Goal: Transaction & Acquisition: Obtain resource

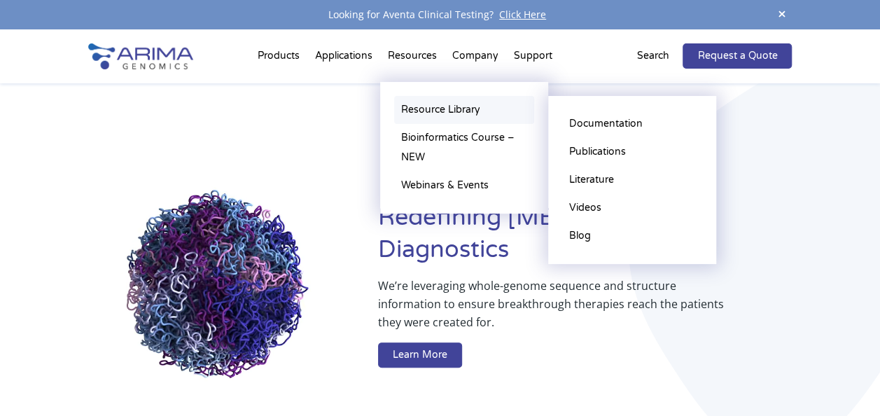
click at [413, 111] on link "Resource Library" at bounding box center [464, 110] width 140 height 28
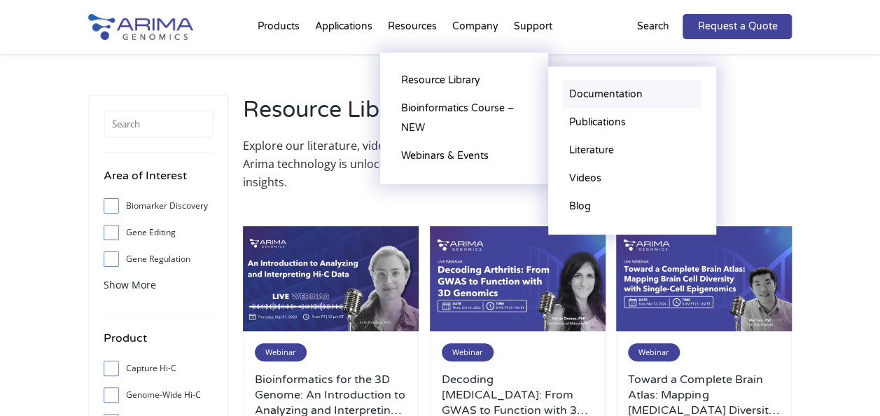
click at [612, 92] on link "Documentation" at bounding box center [632, 94] width 140 height 28
click at [610, 90] on link "Documentation" at bounding box center [632, 94] width 140 height 28
click at [606, 96] on link "Documentation" at bounding box center [632, 94] width 140 height 28
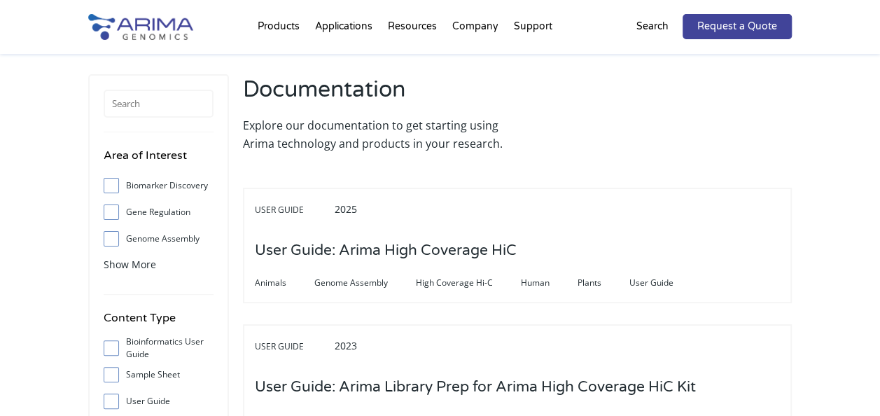
scroll to position [34, 0]
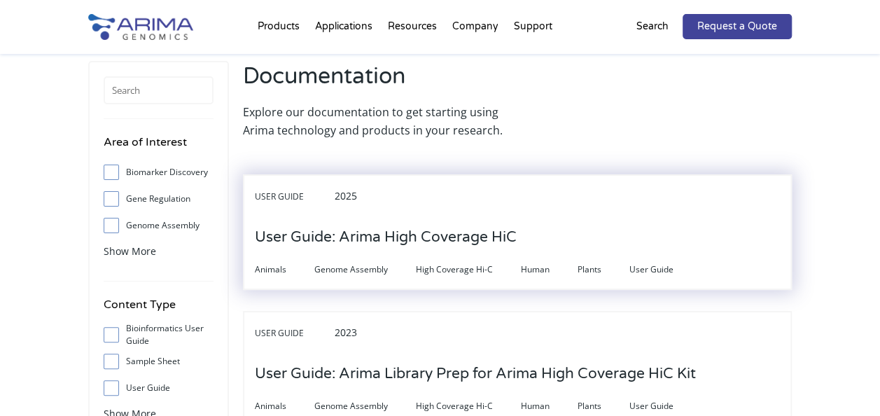
click at [497, 234] on h3 "User Guide: Arima High Coverage HiC" at bounding box center [386, 237] width 262 height 43
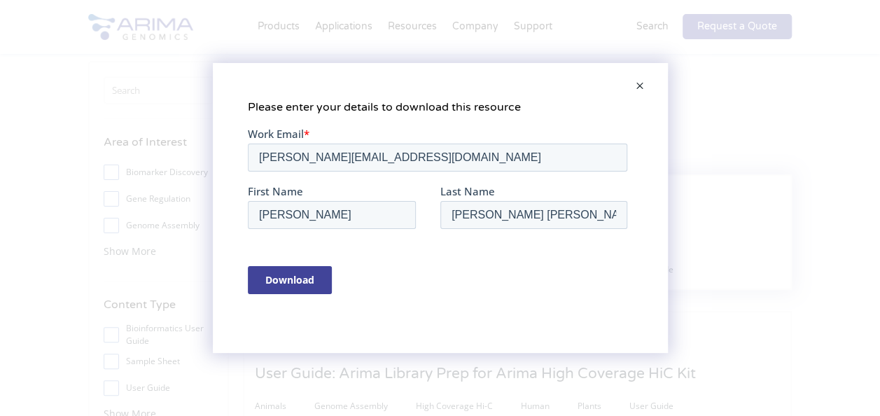
scroll to position [0, 0]
click at [643, 87] on span at bounding box center [640, 87] width 28 height 34
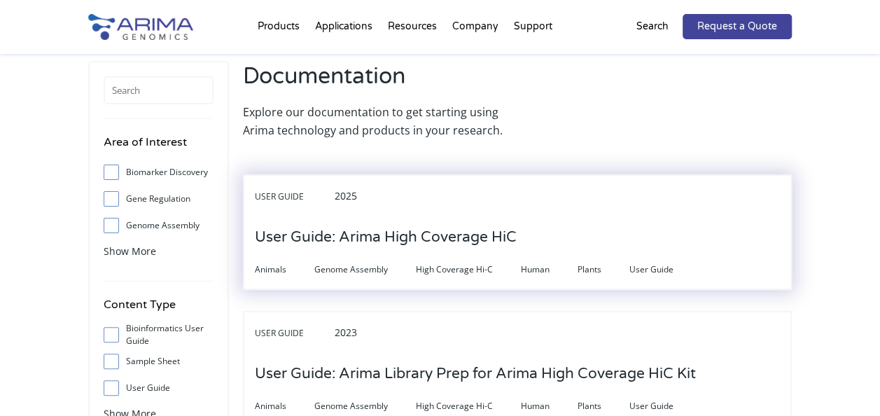
click at [416, 241] on h3 "User Guide: Arima High Coverage HiC" at bounding box center [386, 237] width 262 height 43
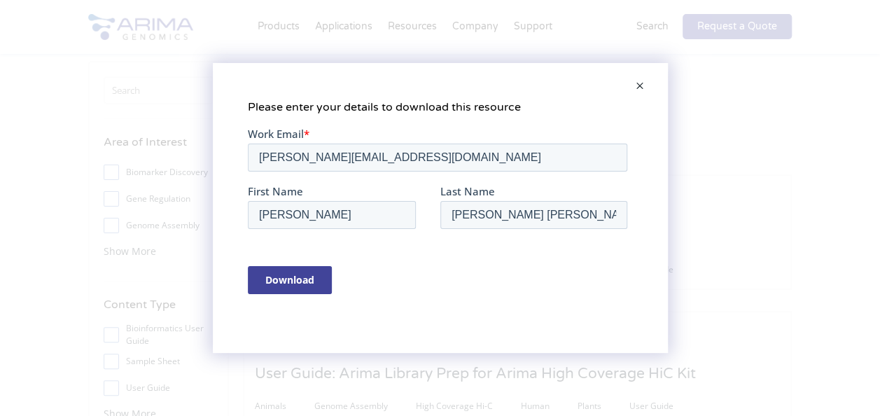
click at [304, 272] on input "Download" at bounding box center [289, 279] width 84 height 28
click at [279, 287] on input "Download" at bounding box center [289, 279] width 84 height 28
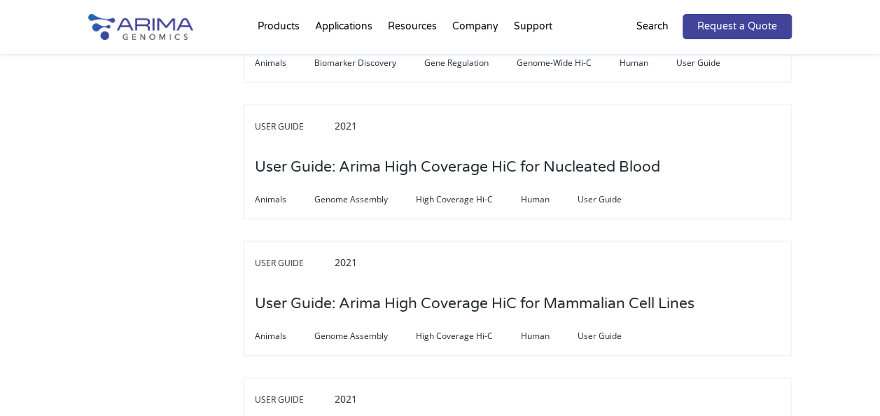
scroll to position [4211, 0]
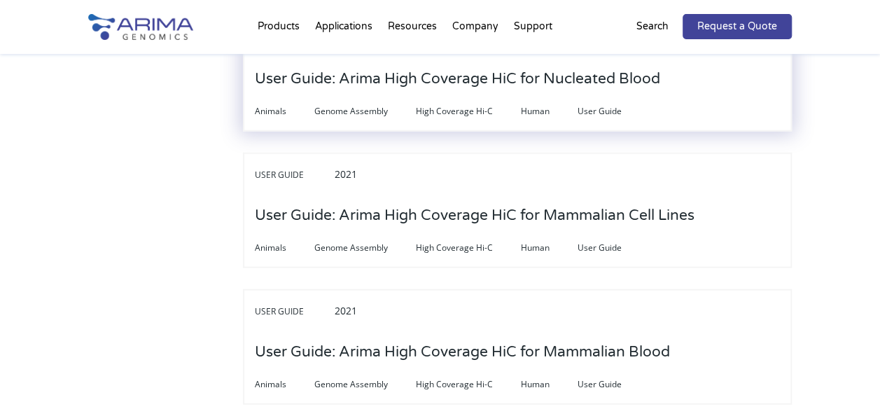
click at [522, 81] on h3 "User Guide: Arima High Coverage HiC for Nucleated Blood" at bounding box center [457, 78] width 405 height 43
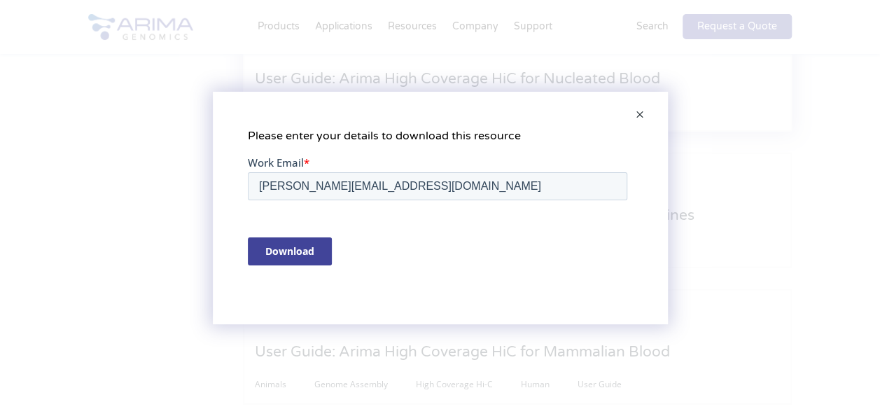
scroll to position [0, 0]
click at [275, 254] on input "Download" at bounding box center [289, 251] width 84 height 28
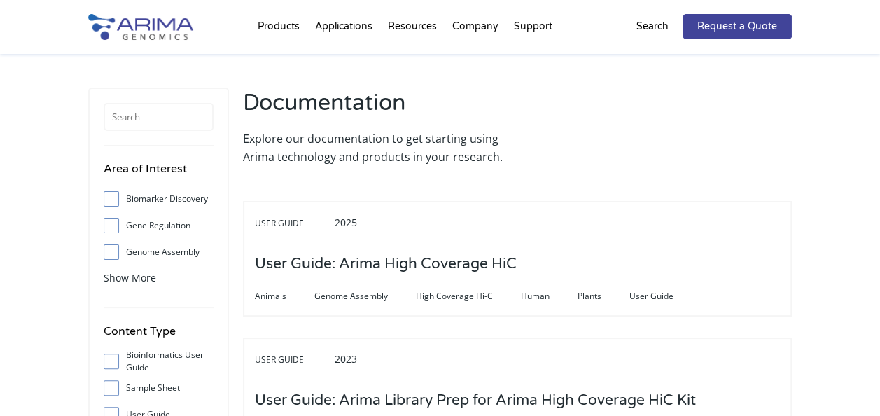
scroll to position [34, 0]
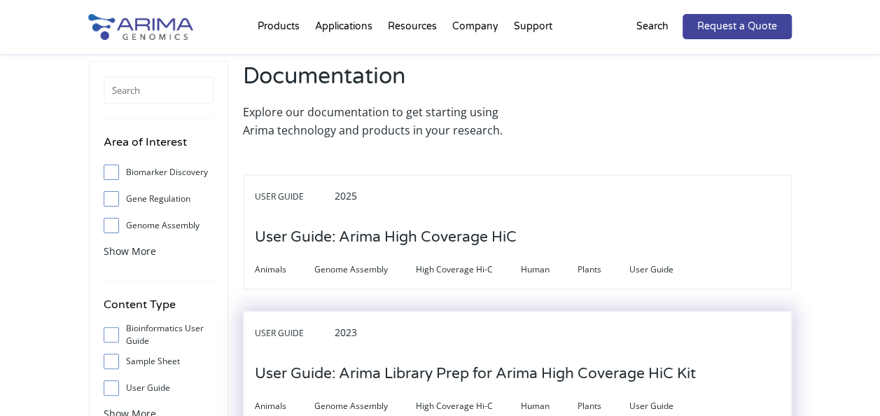
click at [482, 369] on h3 "User Guide: Arima Library Prep for Arima High Coverage HiC Kit" at bounding box center [475, 373] width 441 height 43
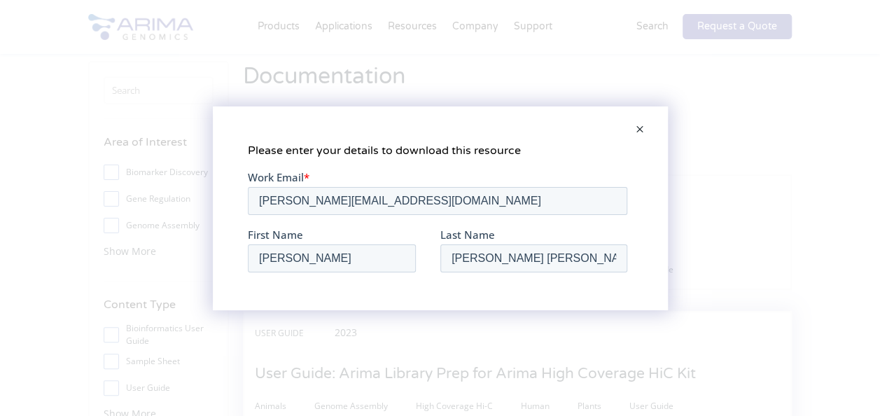
scroll to position [0, 0]
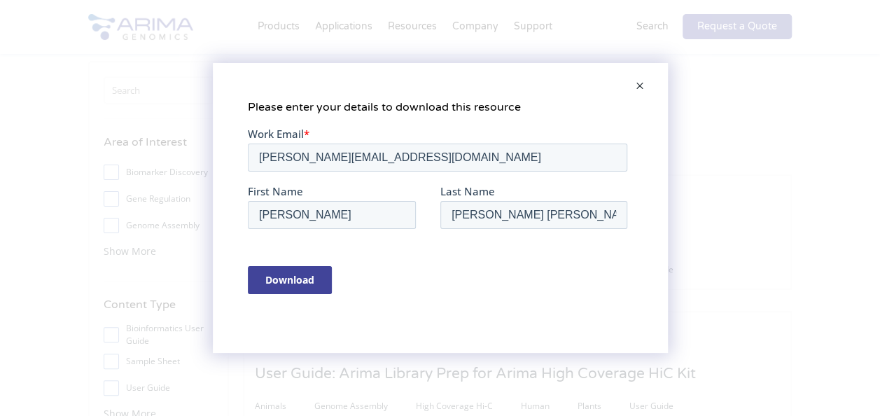
click at [300, 278] on input "Download" at bounding box center [289, 279] width 84 height 28
